Goal: Browse casually

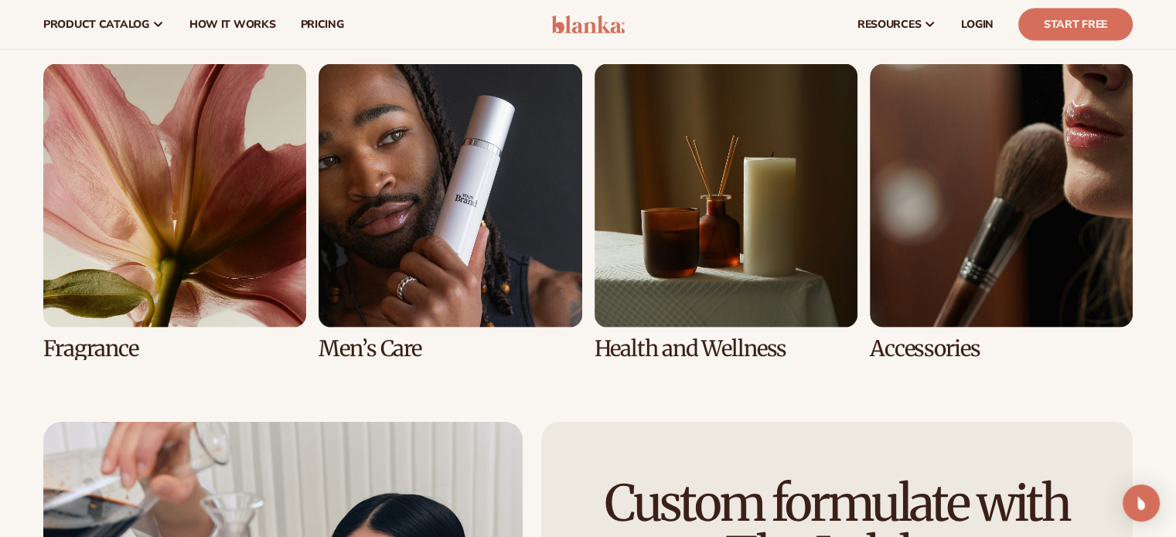
scroll to position [2994, 0]
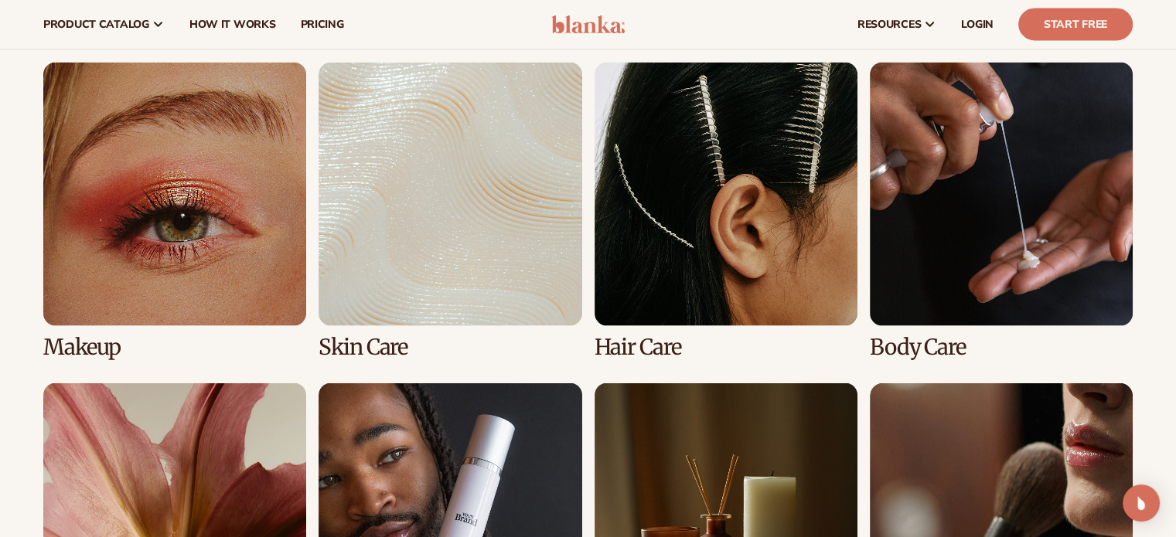
click at [384, 260] on link "2 / 8" at bounding box center [449, 211] width 263 height 296
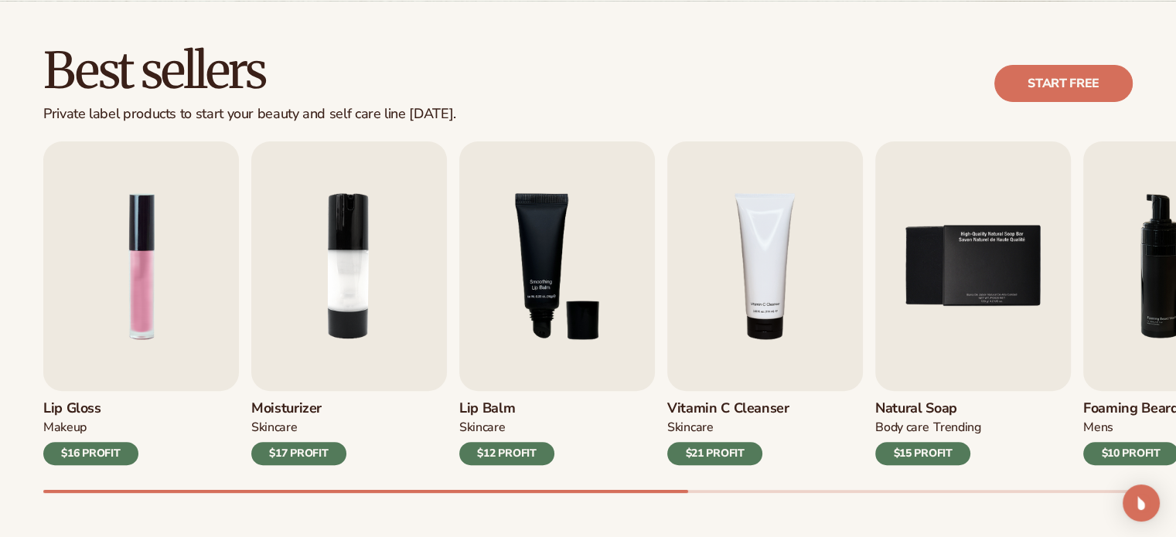
scroll to position [420, 0]
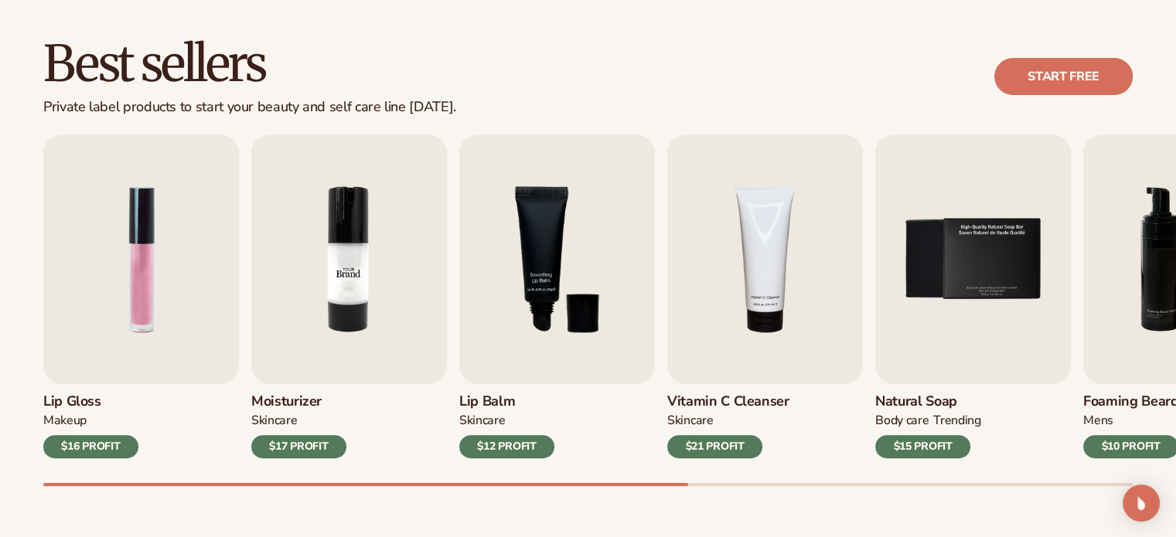
click at [329, 267] on img "2 / 9" at bounding box center [349, 259] width 196 height 250
click at [367, 315] on img "2 / 9" at bounding box center [349, 259] width 196 height 250
click at [348, 264] on img "2 / 9" at bounding box center [349, 259] width 196 height 250
